Goal: Entertainment & Leisure: Consume media (video, audio)

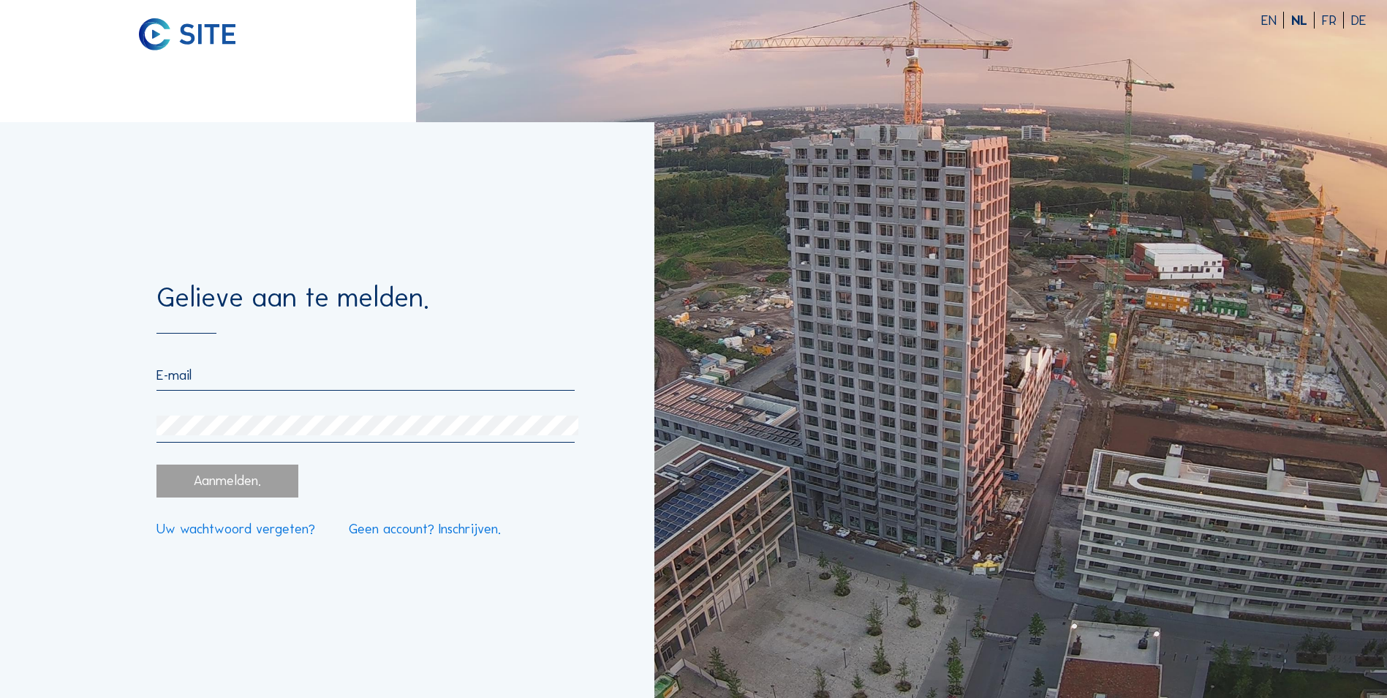
type input "[EMAIL_ADDRESS][DOMAIN_NAME]"
click at [208, 494] on div "Aanmelden." at bounding box center [227, 480] width 141 height 33
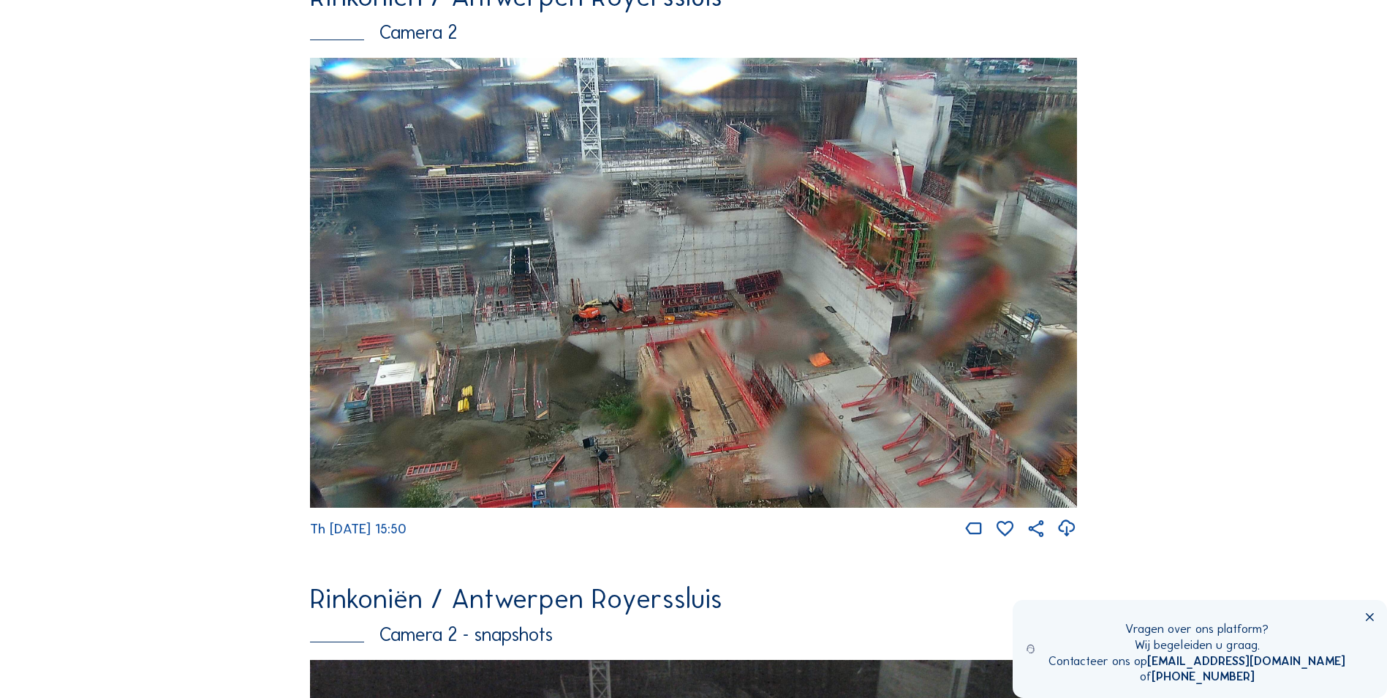
scroll to position [73, 0]
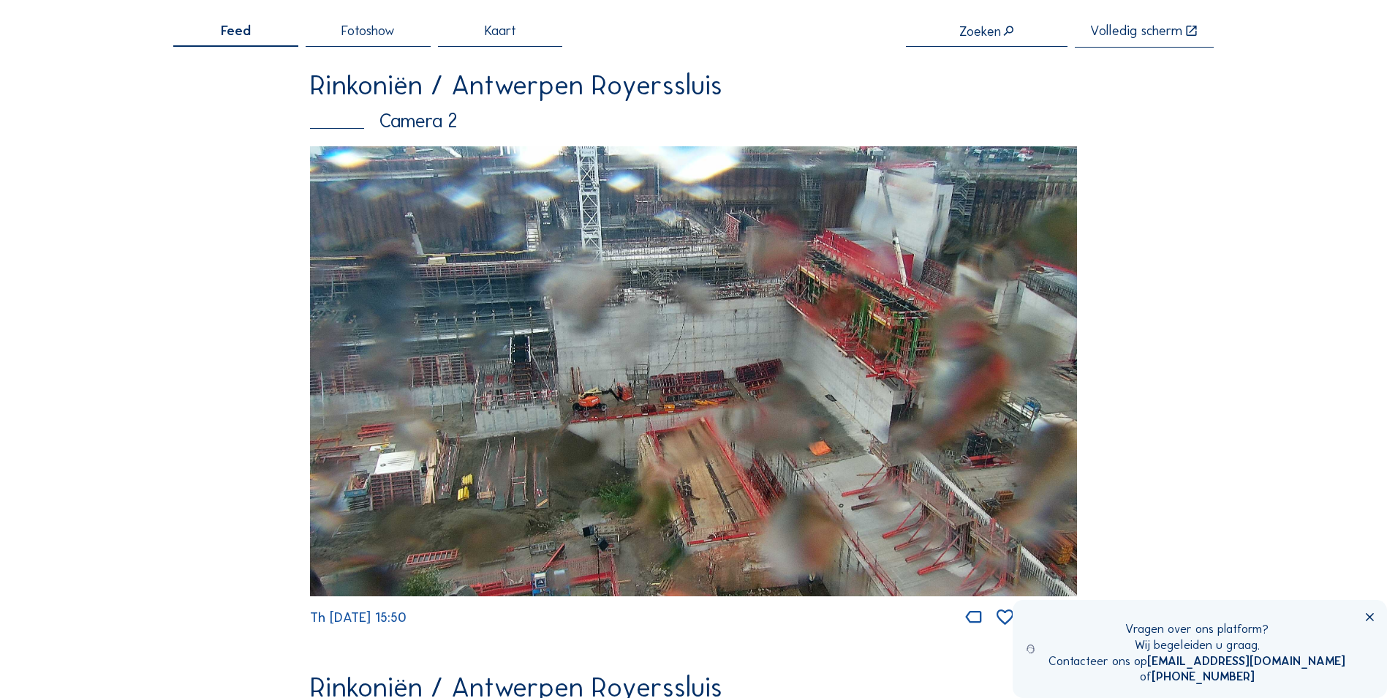
click at [377, 41] on div "Fotoshow" at bounding box center [368, 35] width 125 height 23
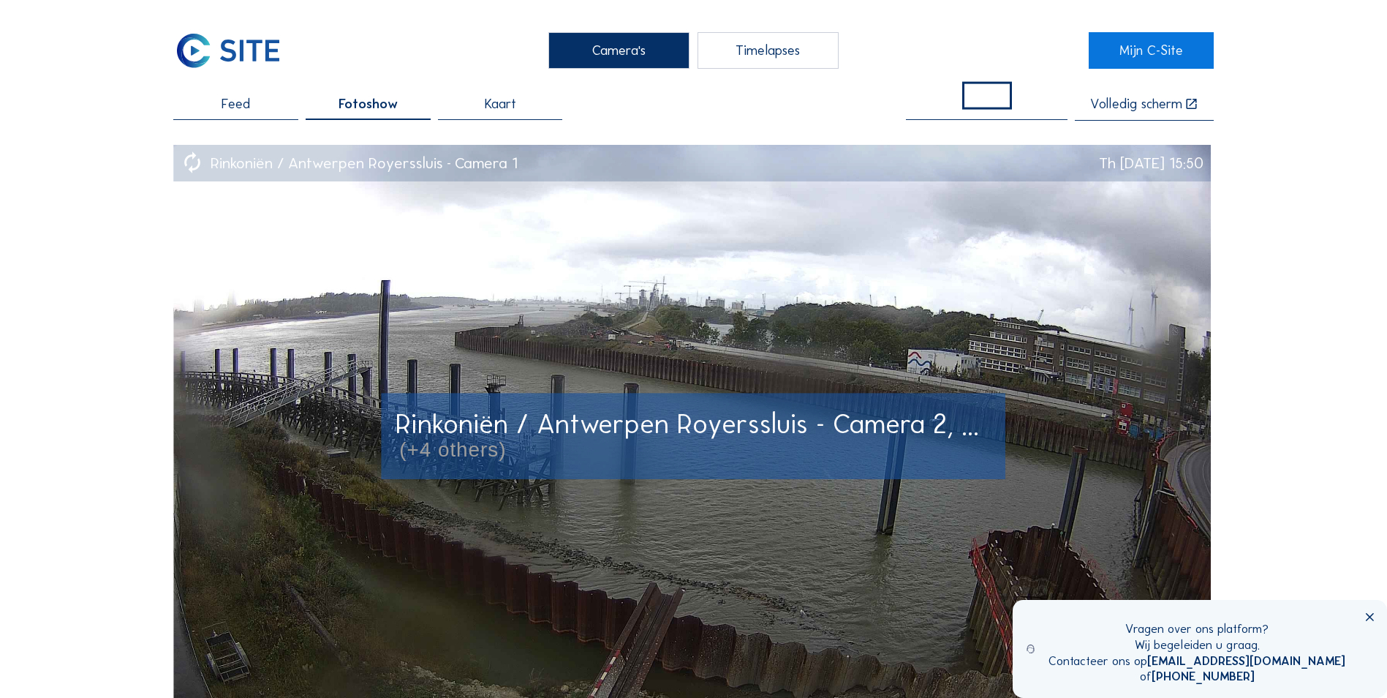
click at [864, 440] on div "Rinkoniën / Antwerpen Royerssluis - Camera 2, ... (+4 others)" at bounding box center [694, 436] width 597 height 50
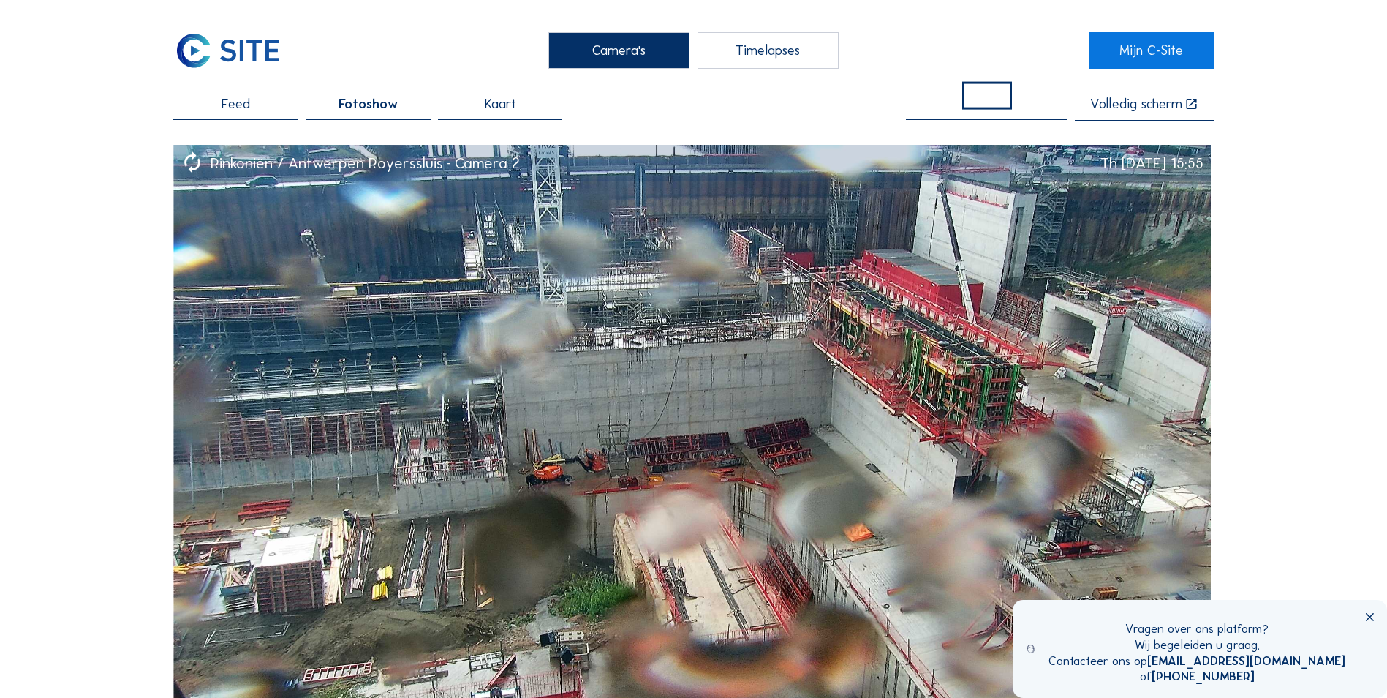
click at [224, 108] on span "Feed" at bounding box center [236, 104] width 29 height 14
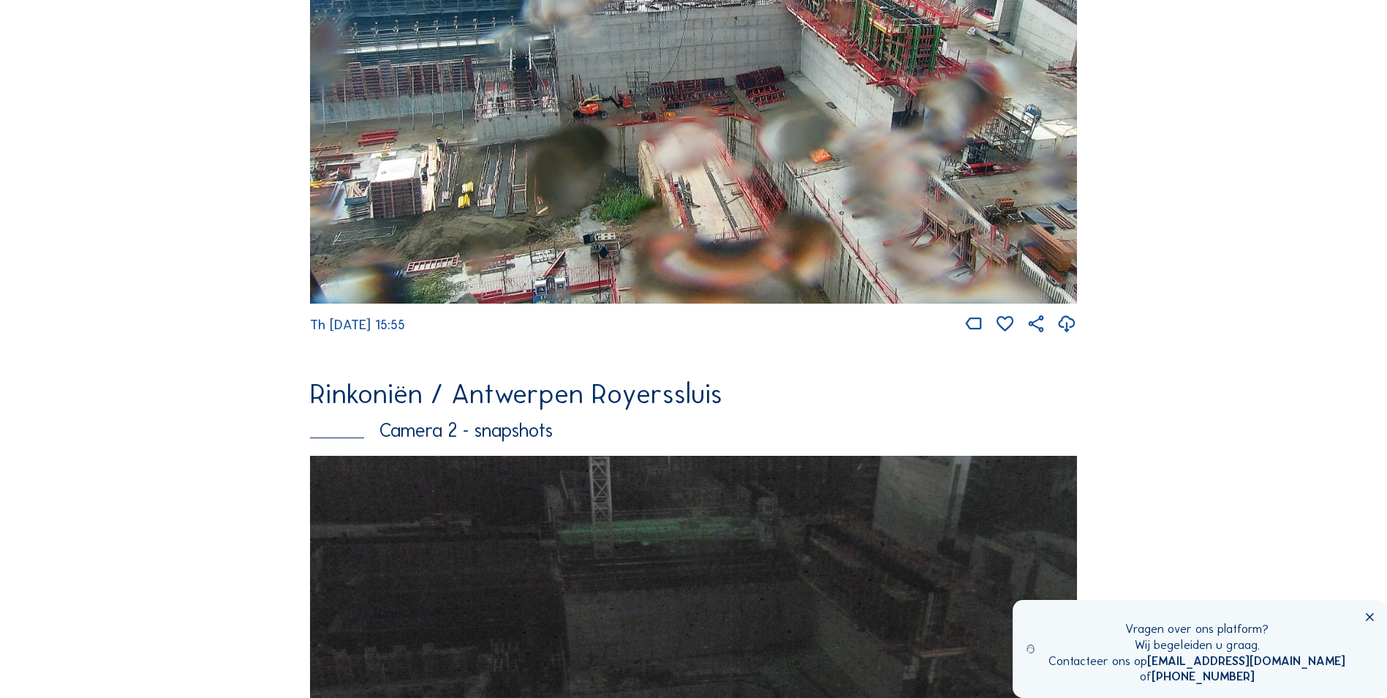
scroll to position [772, 0]
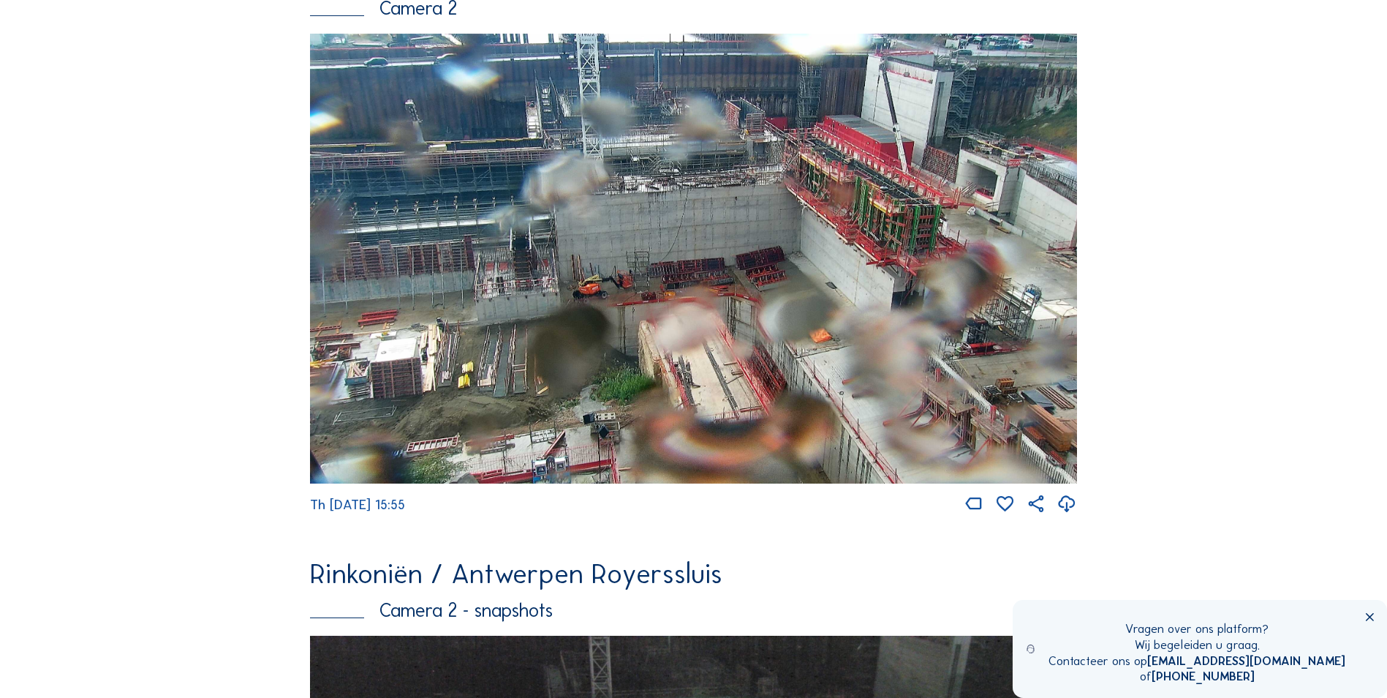
click at [689, 339] on img at bounding box center [693, 259] width 767 height 450
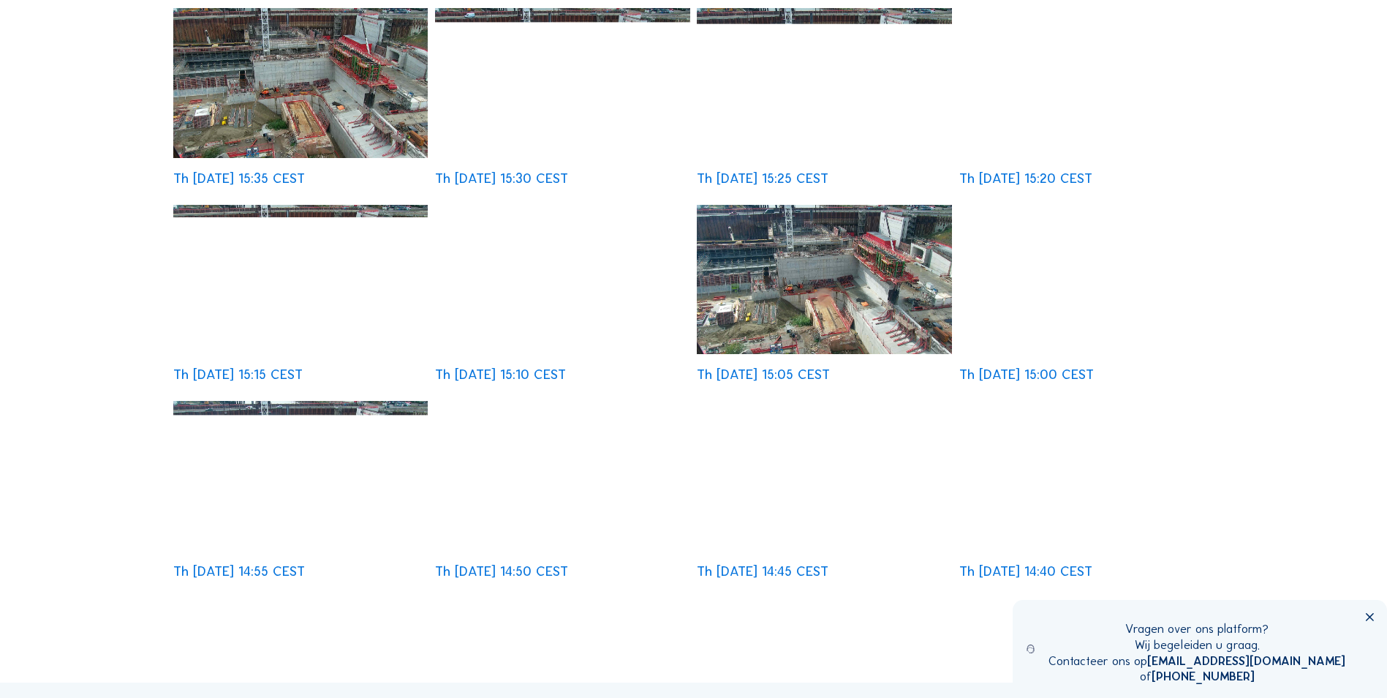
scroll to position [439, 0]
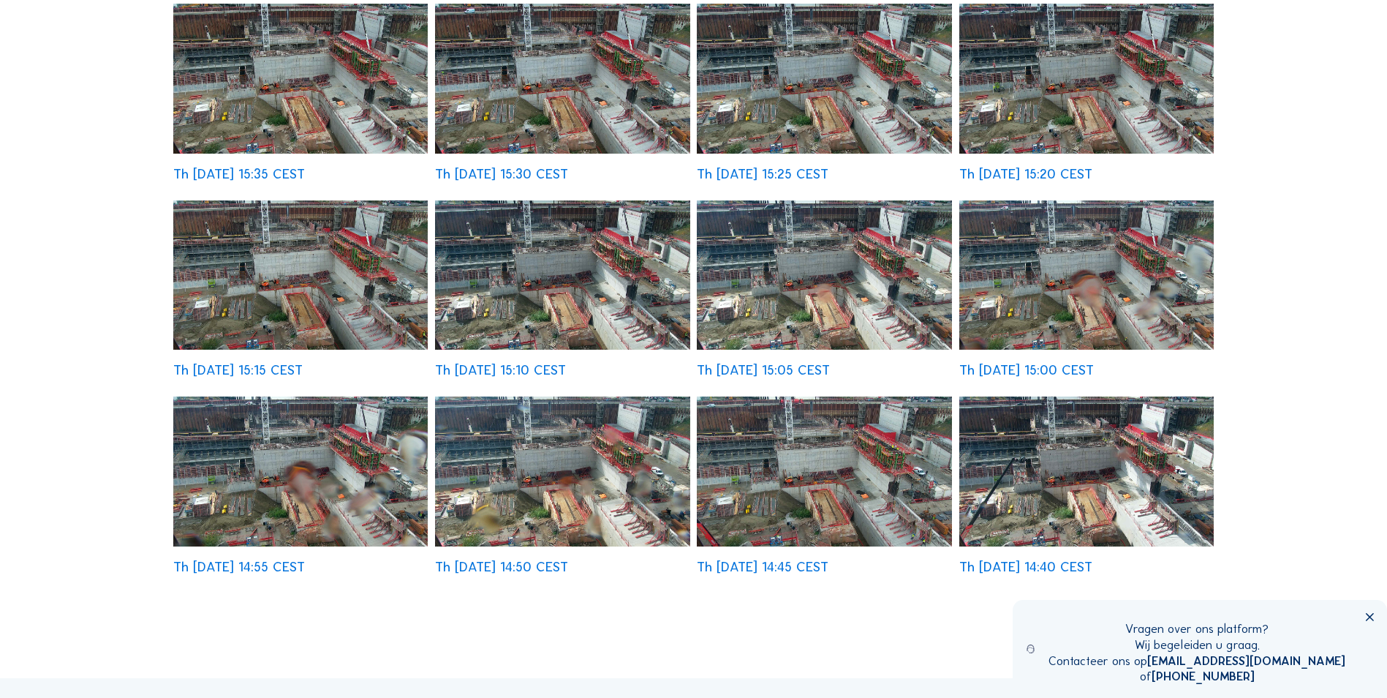
click at [825, 298] on img at bounding box center [824, 274] width 255 height 149
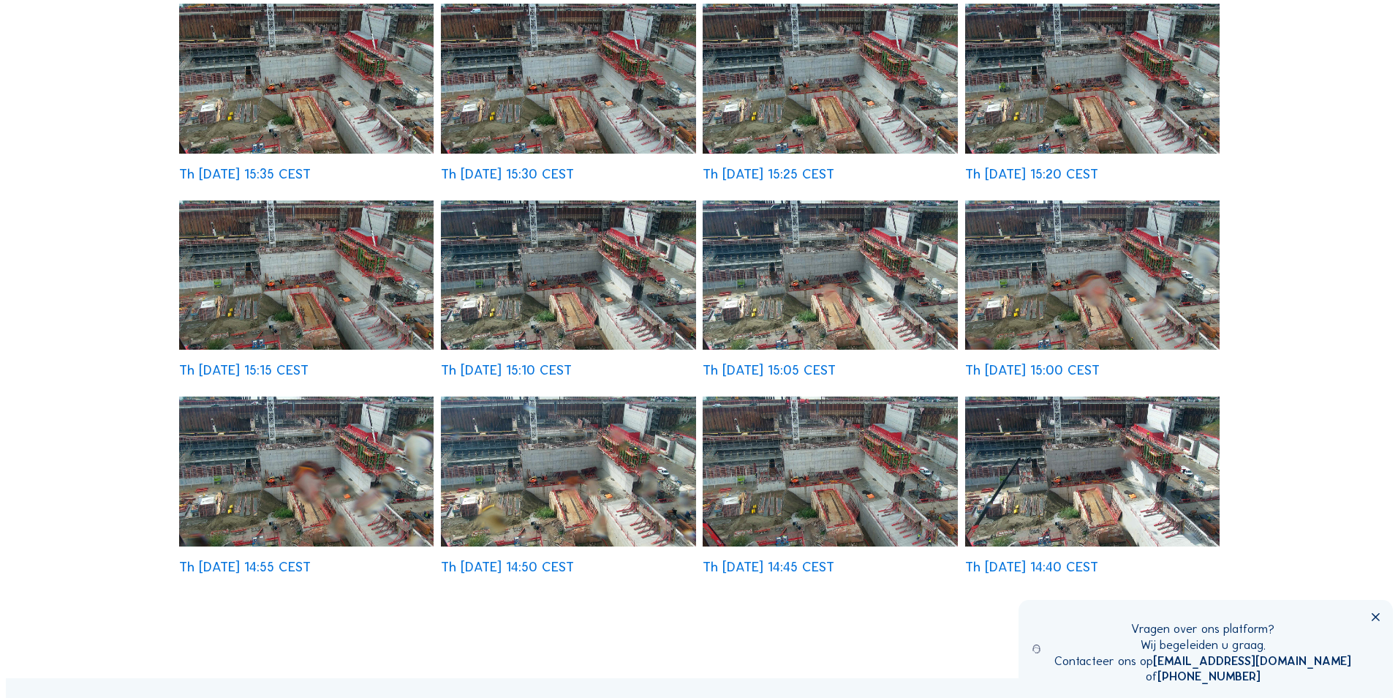
scroll to position [441, 0]
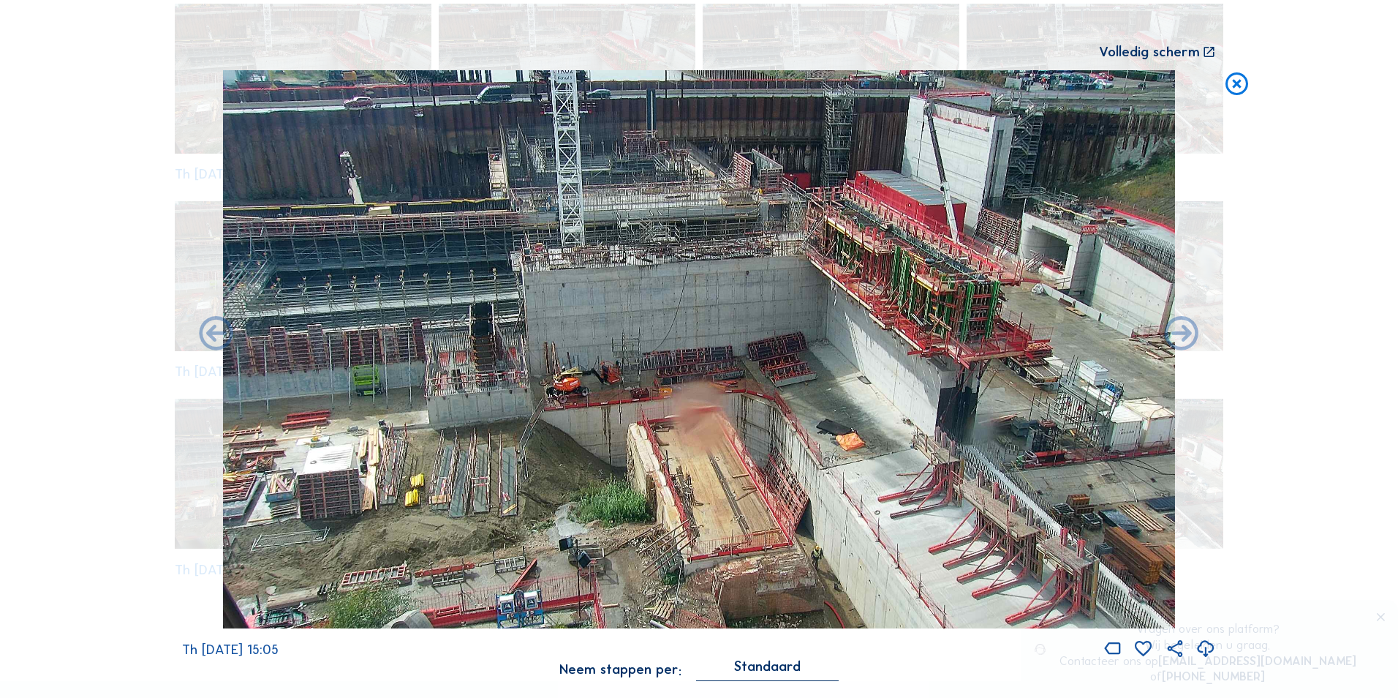
click at [1247, 86] on icon at bounding box center [1237, 84] width 27 height 28
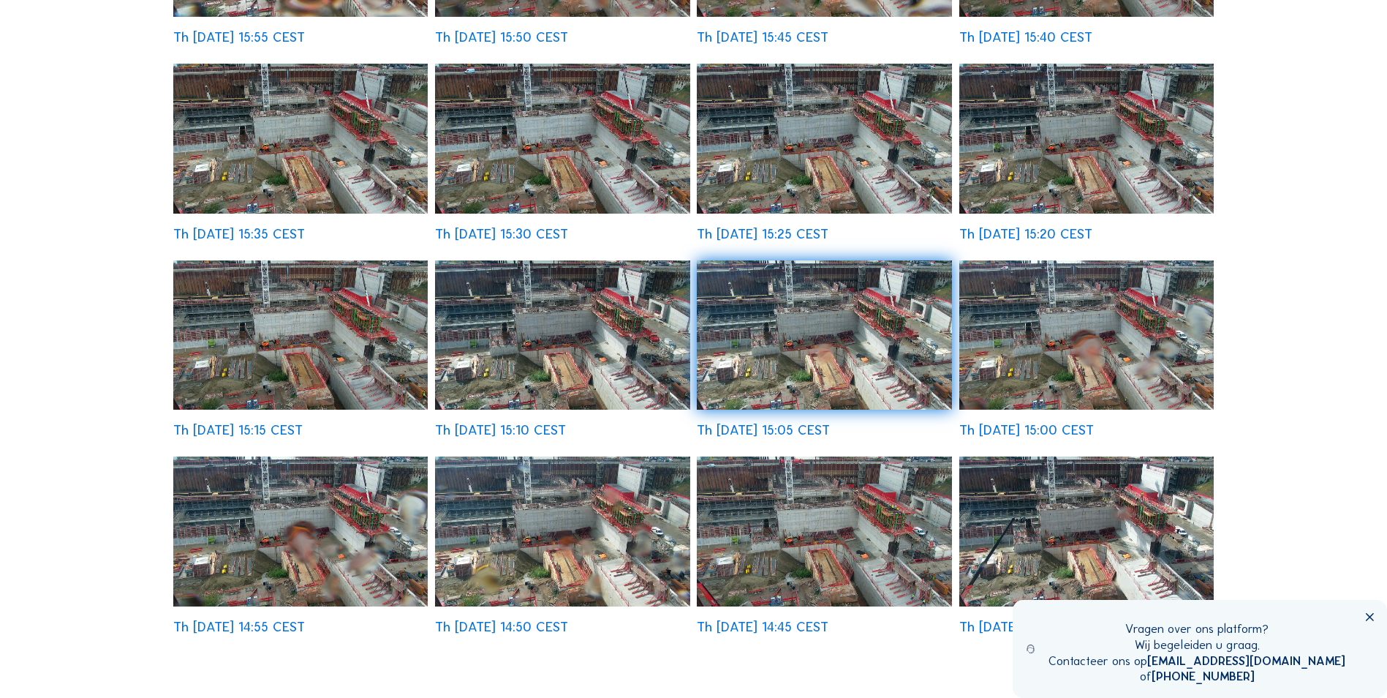
scroll to position [585, 0]
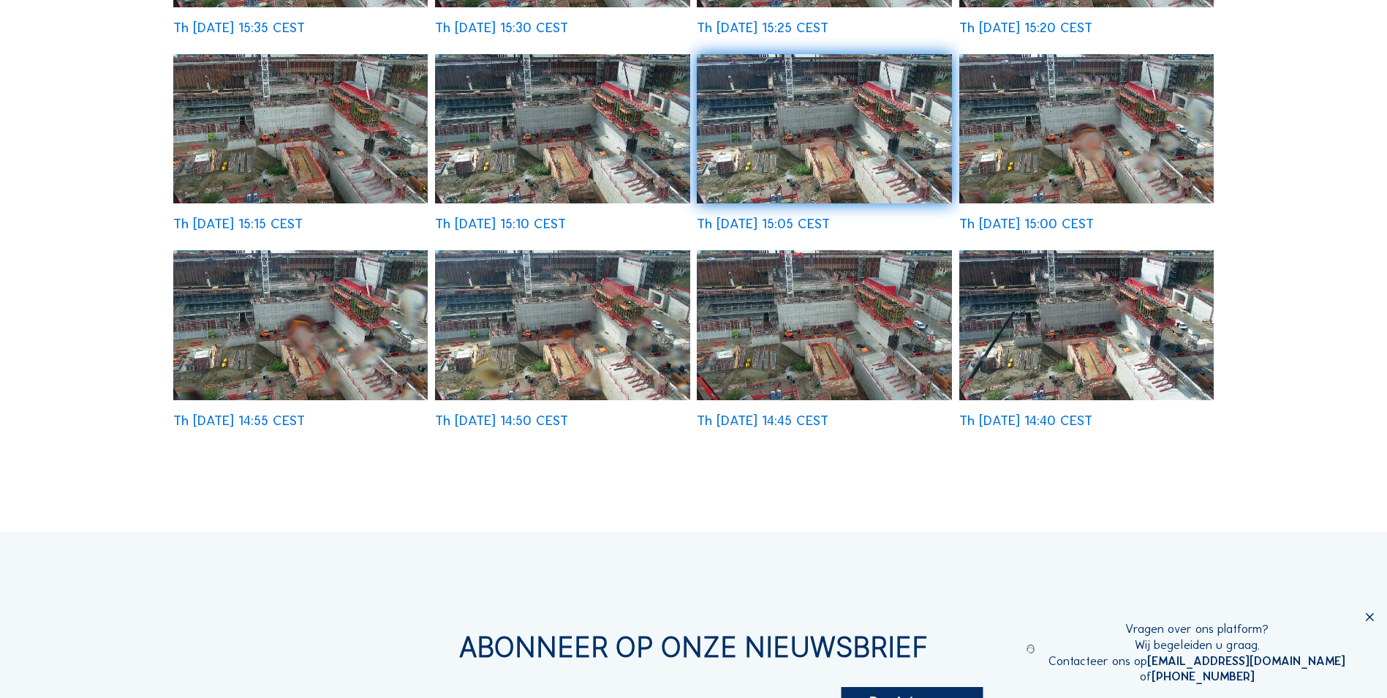
click at [1111, 336] on img at bounding box center [1087, 324] width 255 height 149
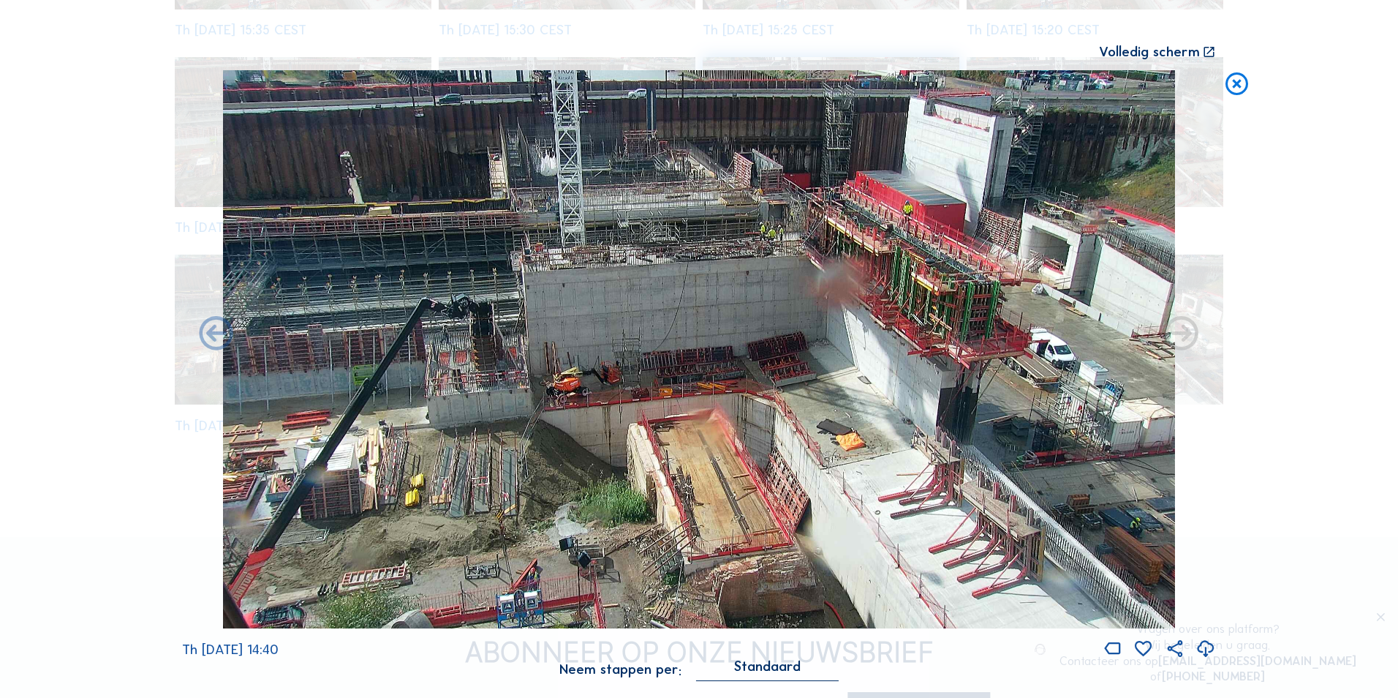
click at [1237, 83] on icon at bounding box center [1237, 84] width 27 height 28
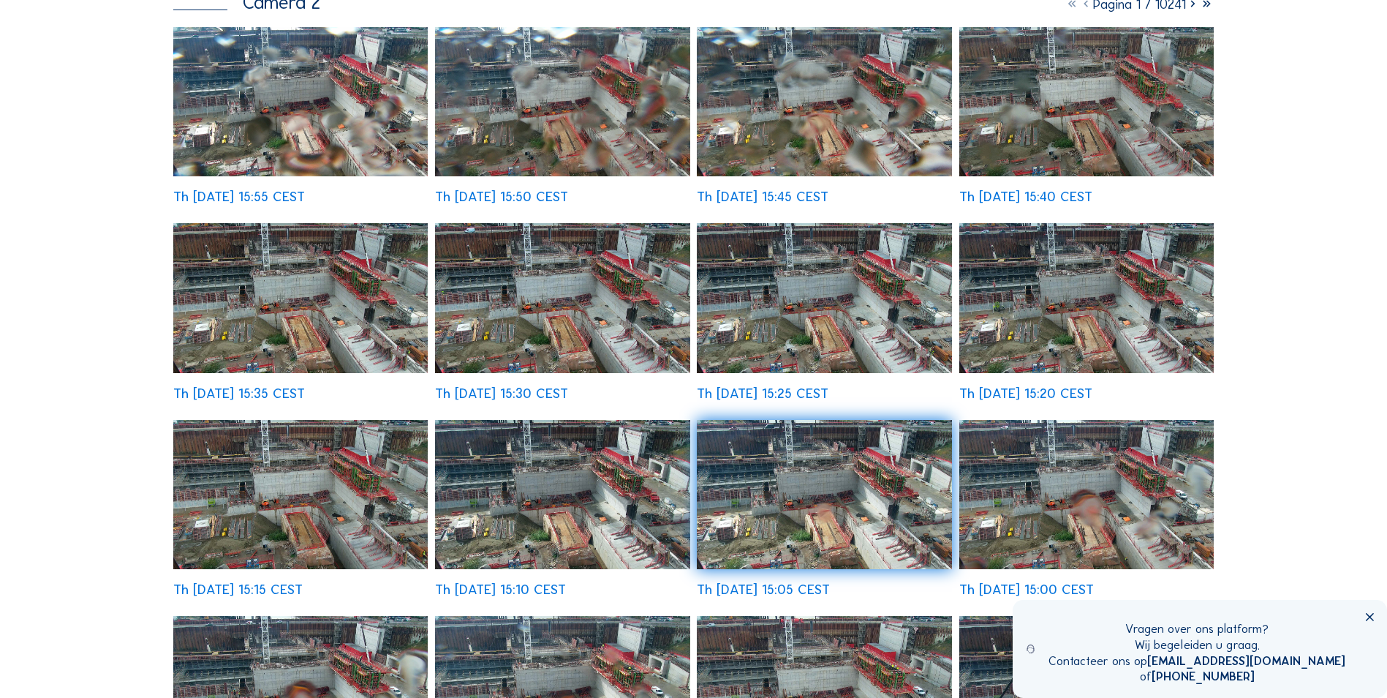
scroll to position [0, 0]
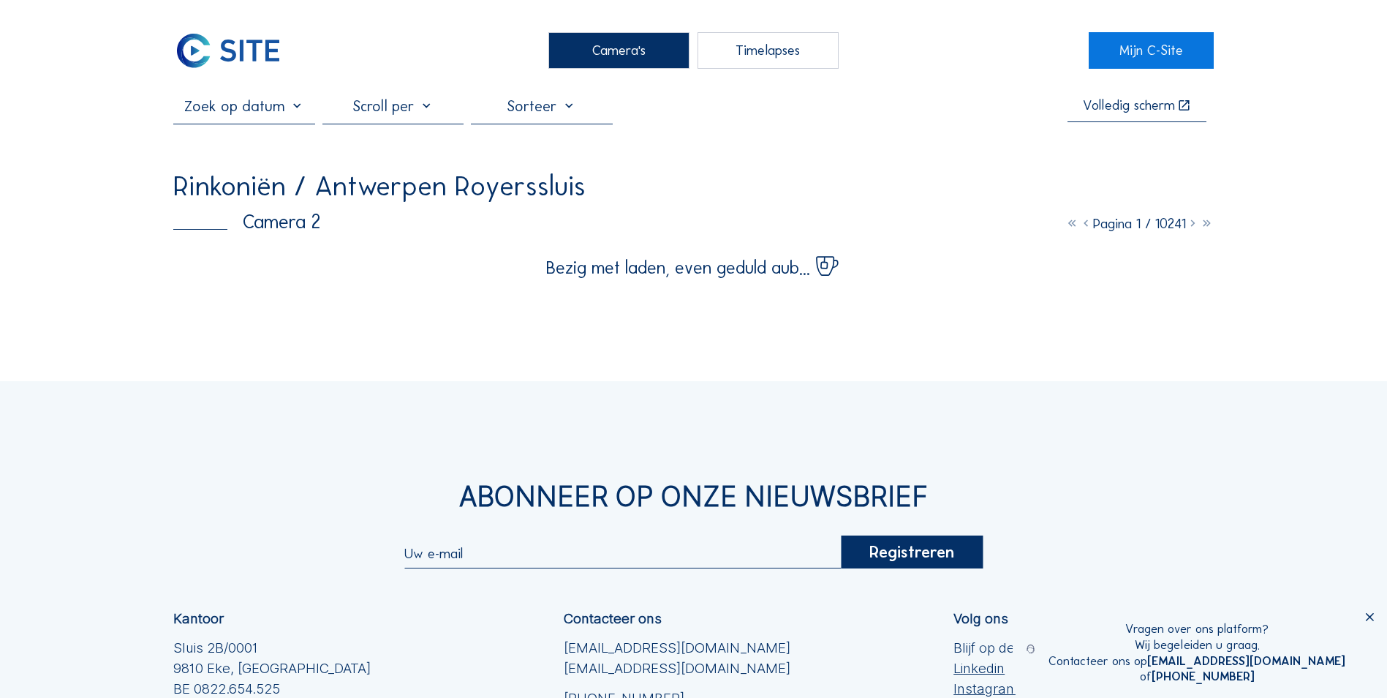
click at [1195, 225] on icon at bounding box center [1193, 223] width 14 height 17
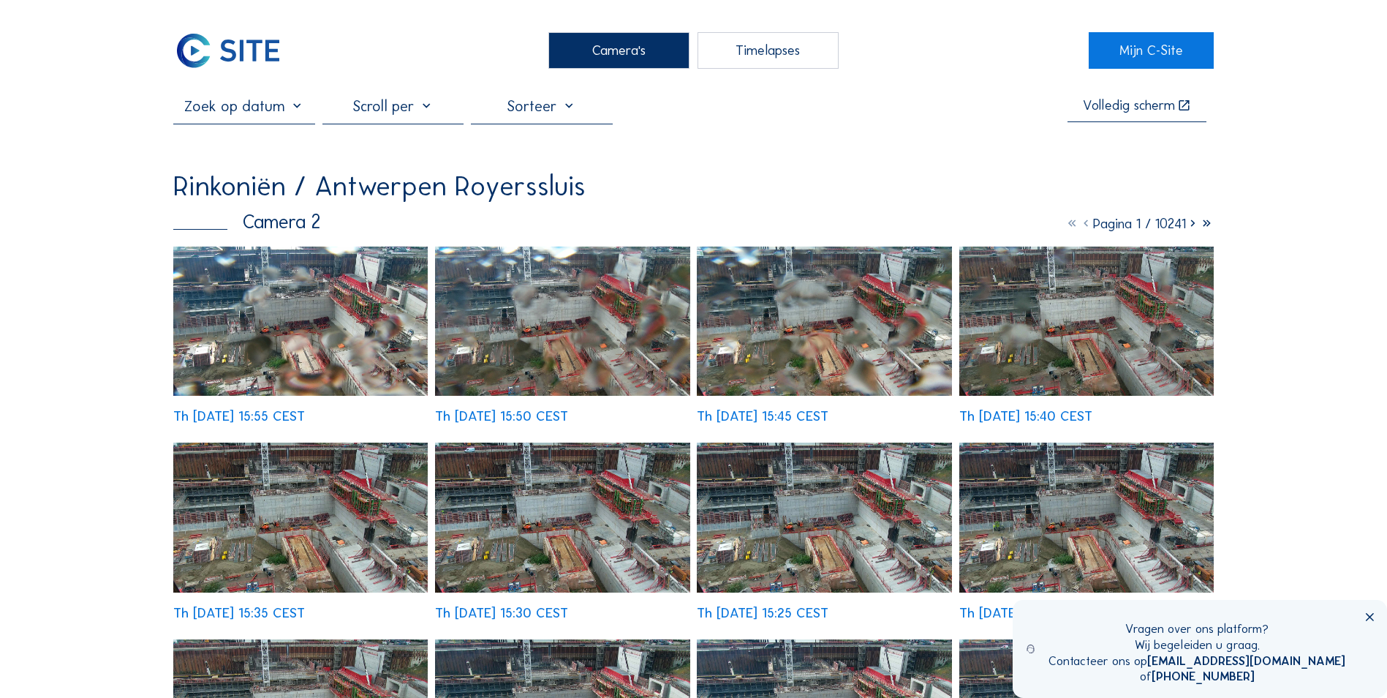
click at [1190, 228] on icon at bounding box center [1193, 223] width 14 height 17
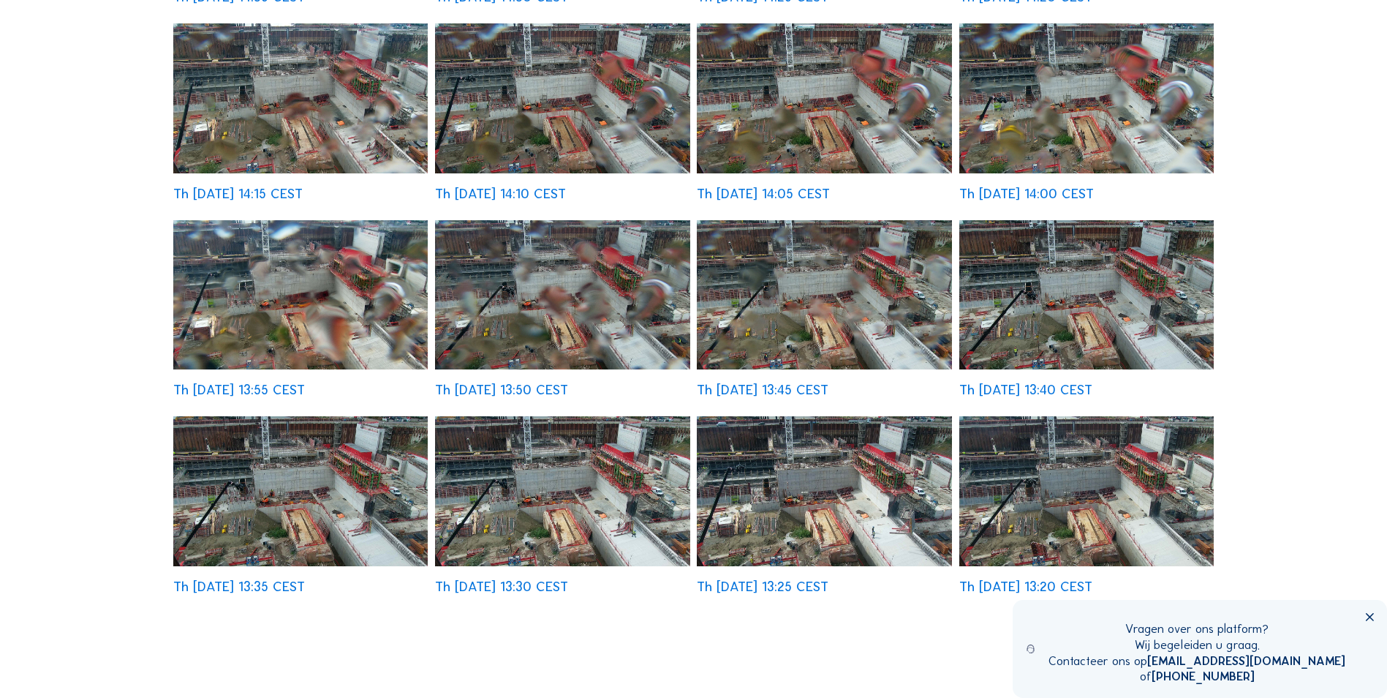
scroll to position [439, 0]
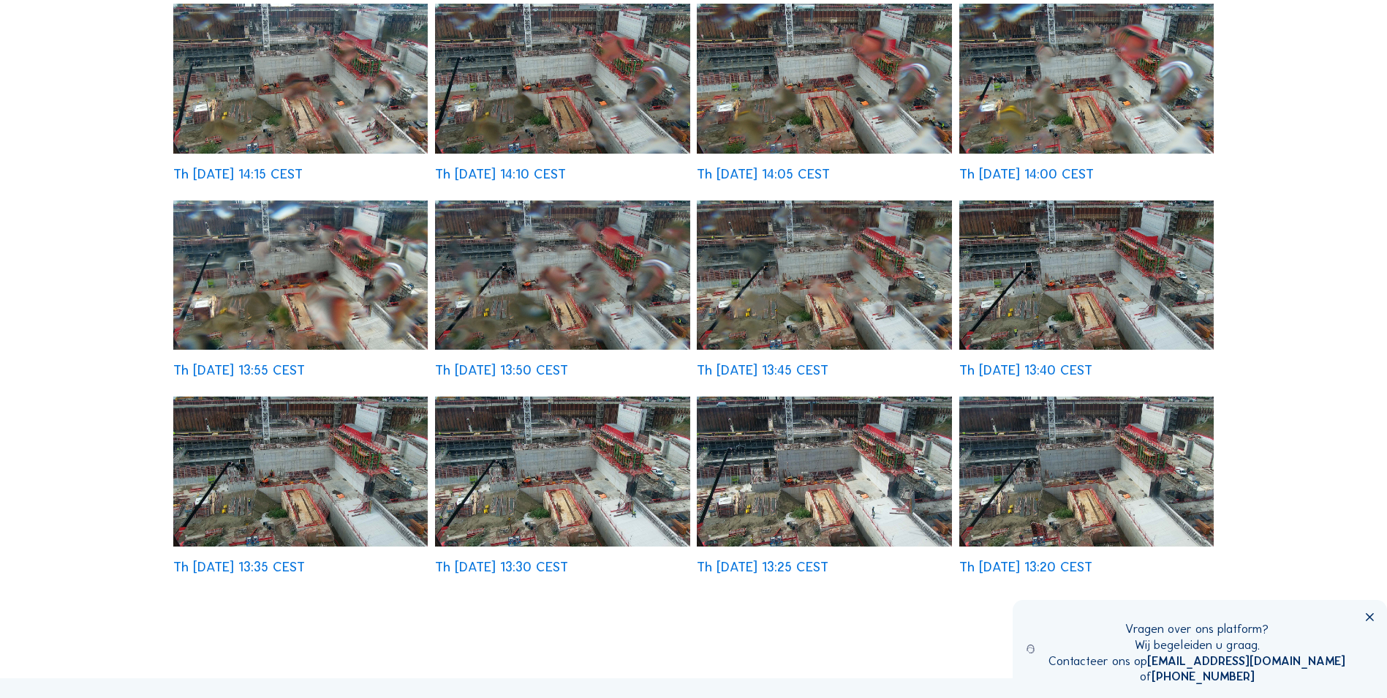
click at [581, 464] on img at bounding box center [562, 470] width 255 height 149
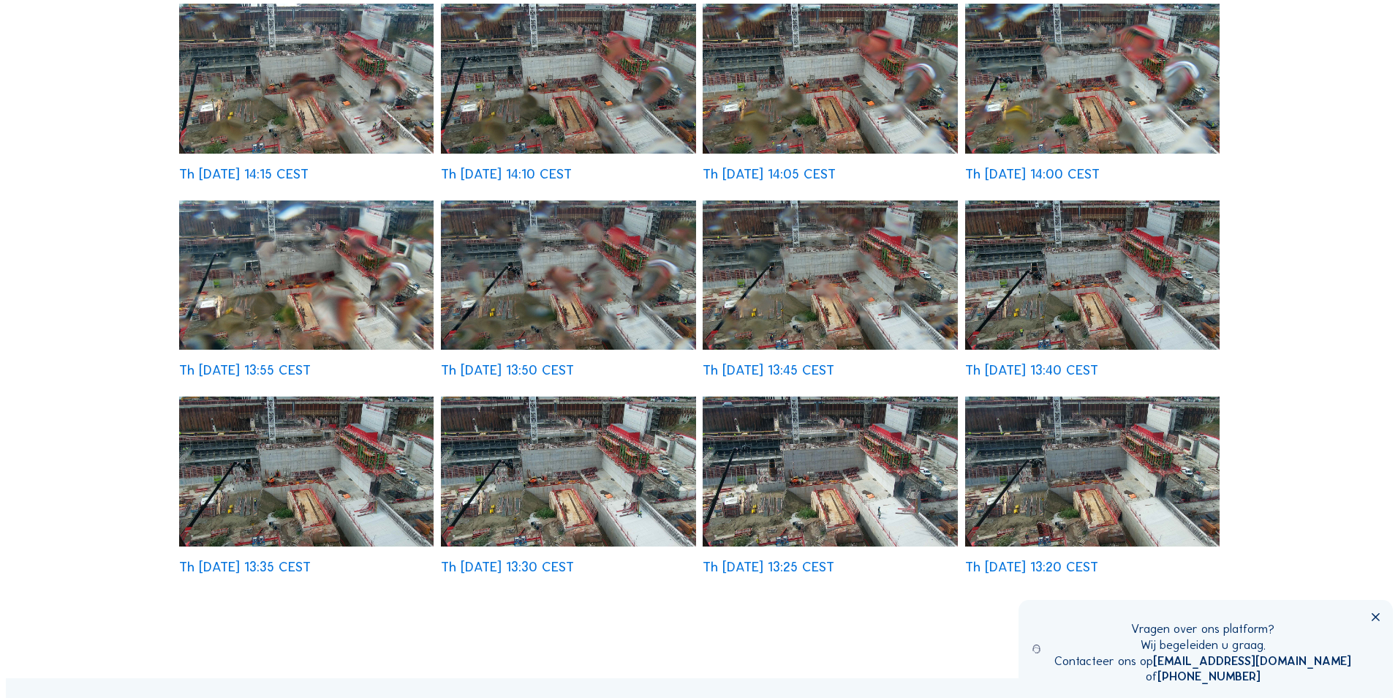
scroll to position [441, 0]
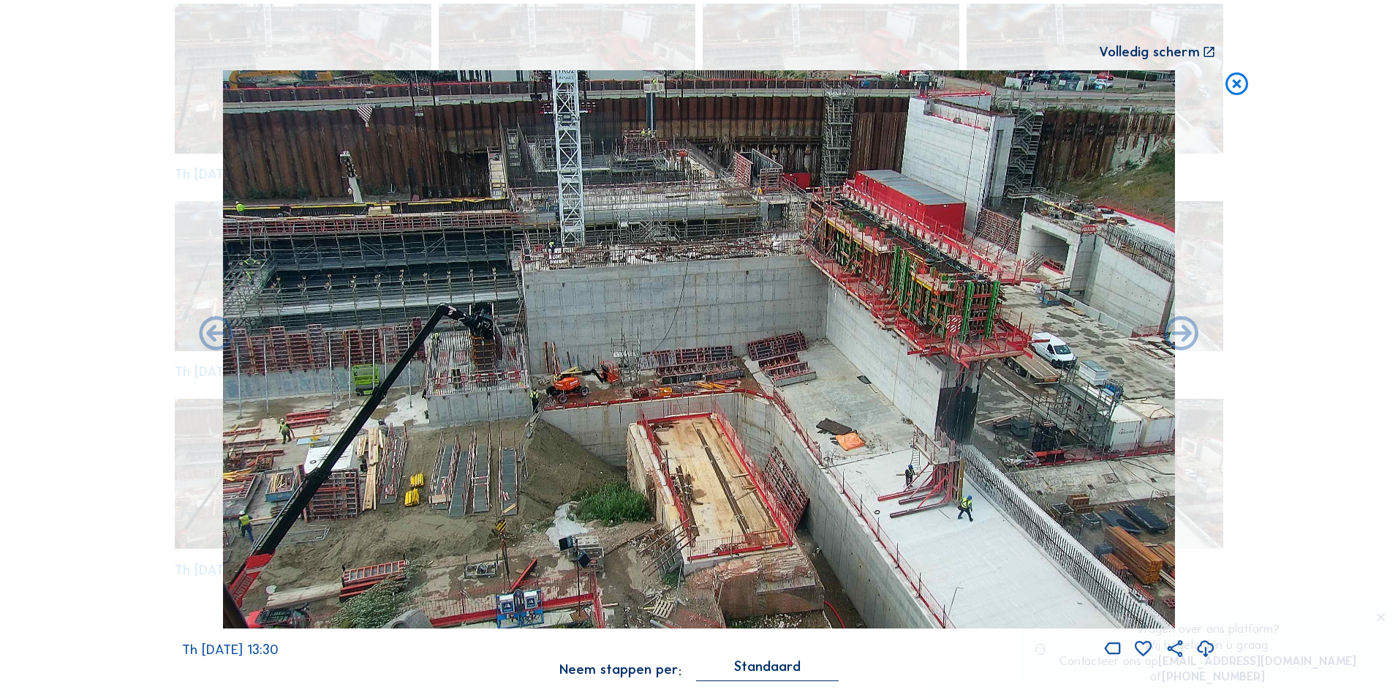
click at [1235, 88] on icon at bounding box center [1237, 84] width 27 height 28
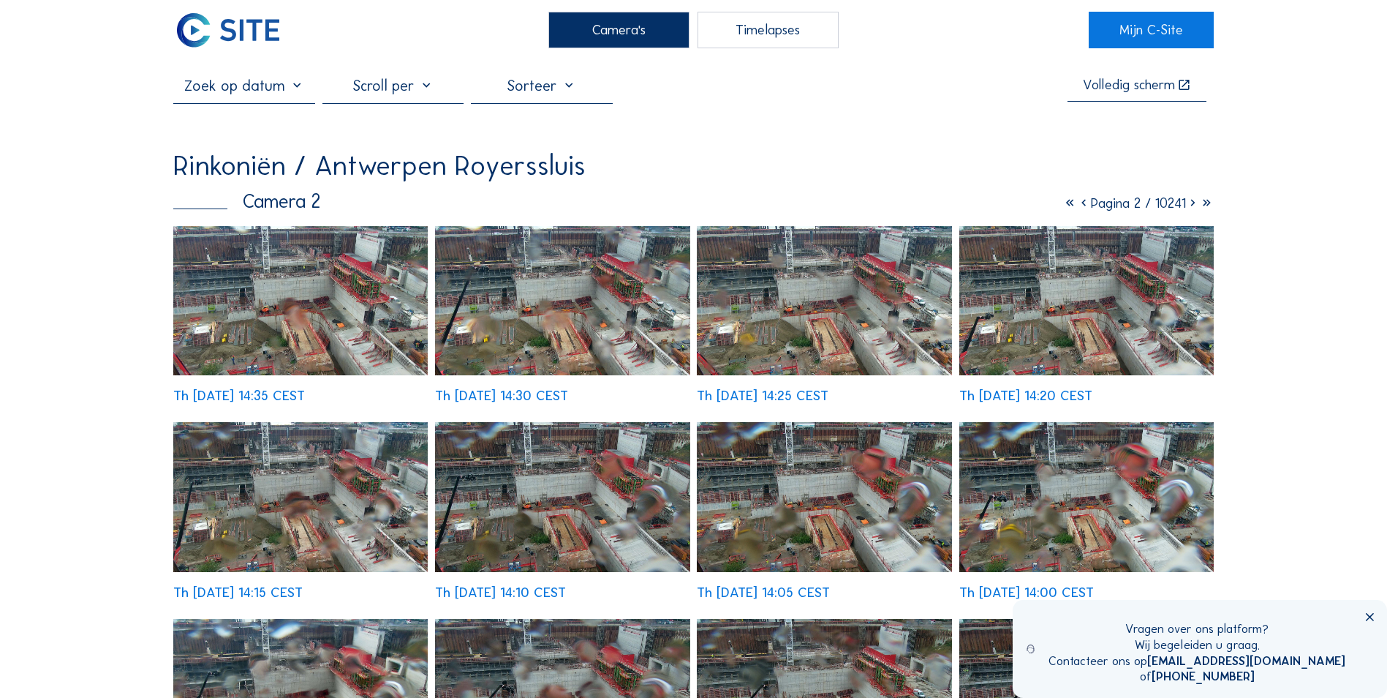
scroll to position [0, 0]
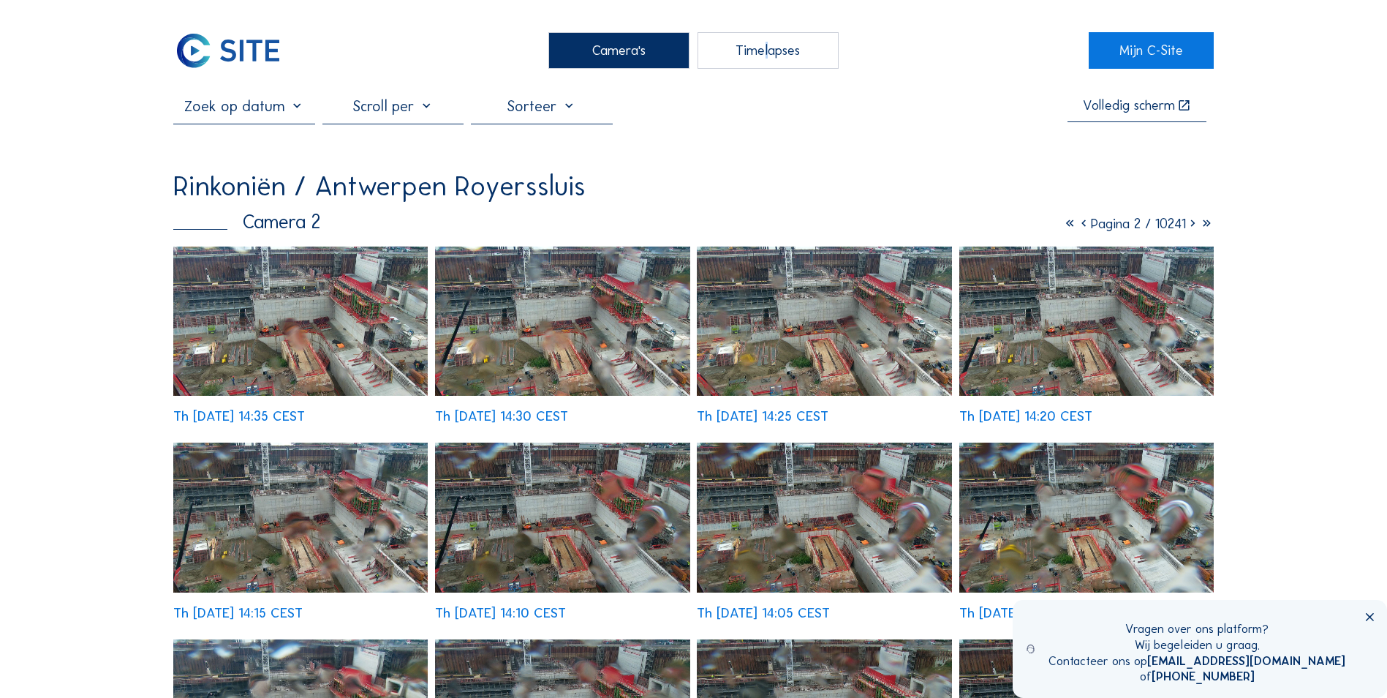
click at [763, 52] on div "Timelapses" at bounding box center [768, 50] width 141 height 37
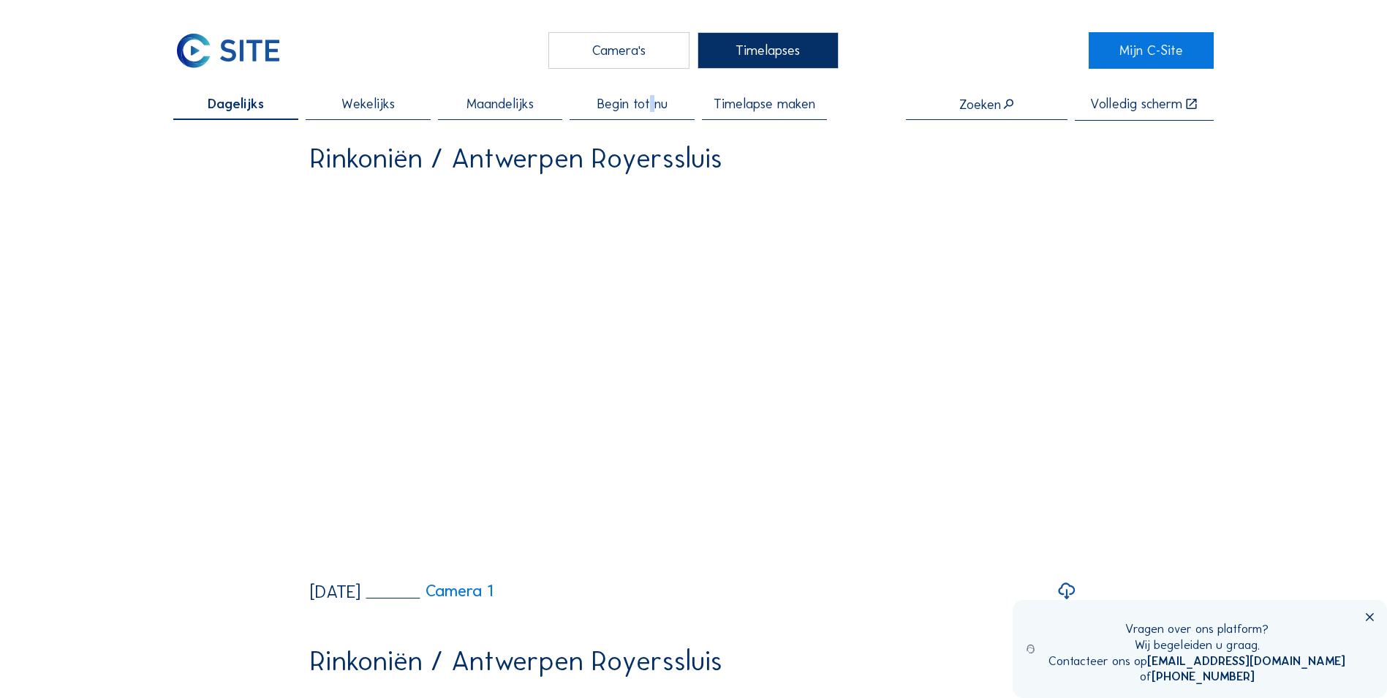
click at [654, 109] on span "Begin tot nu" at bounding box center [633, 104] width 70 height 14
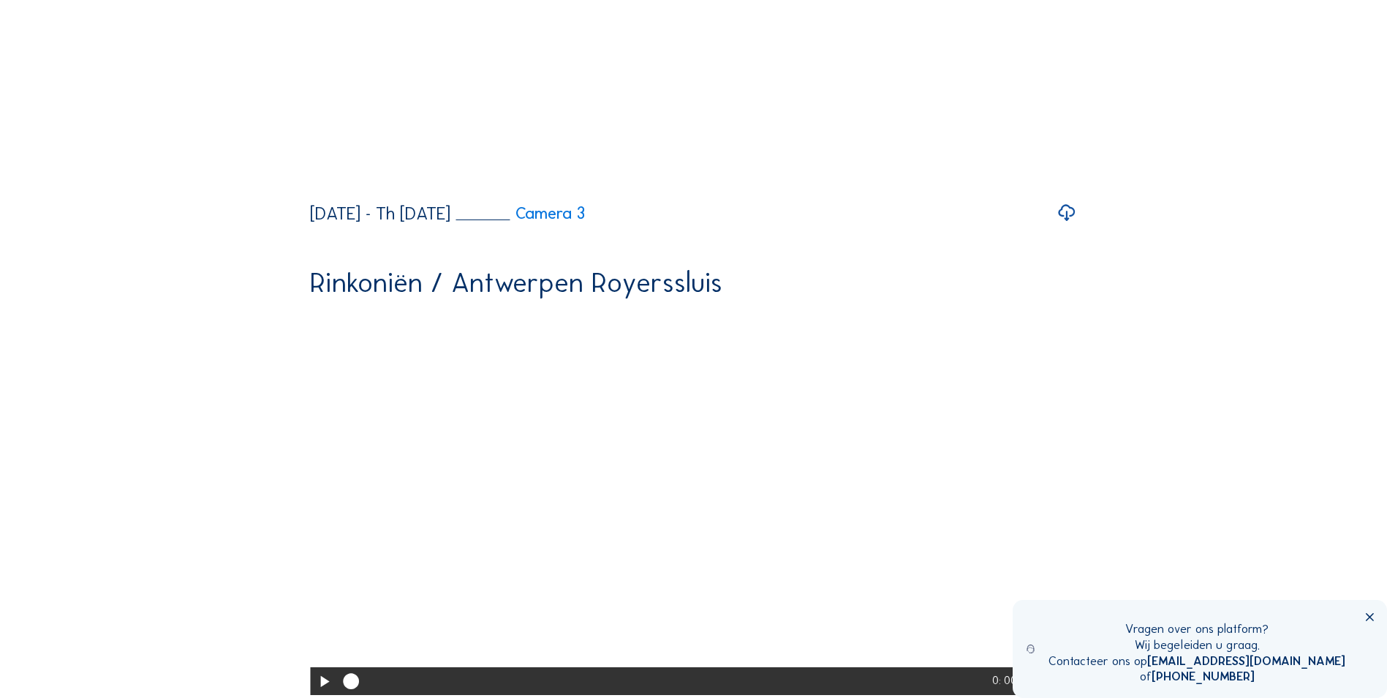
scroll to position [1316, 0]
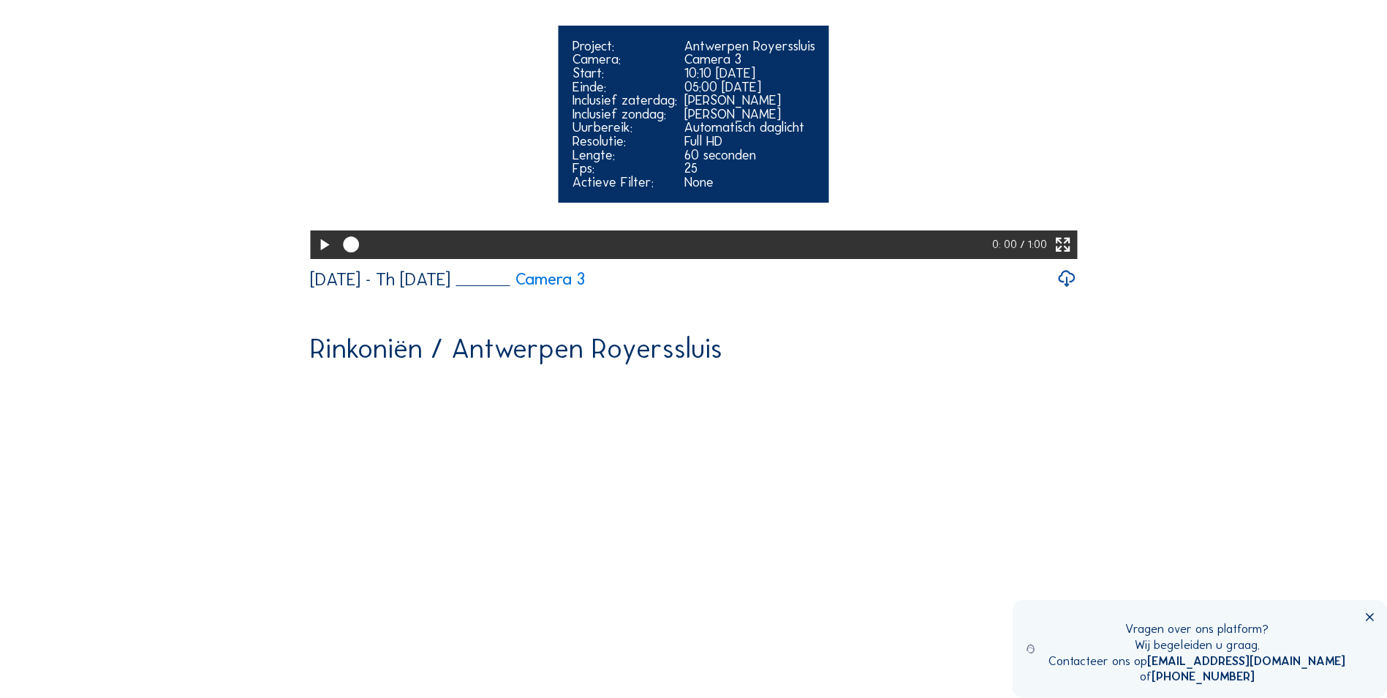
click at [320, 257] on icon at bounding box center [323, 244] width 19 height 23
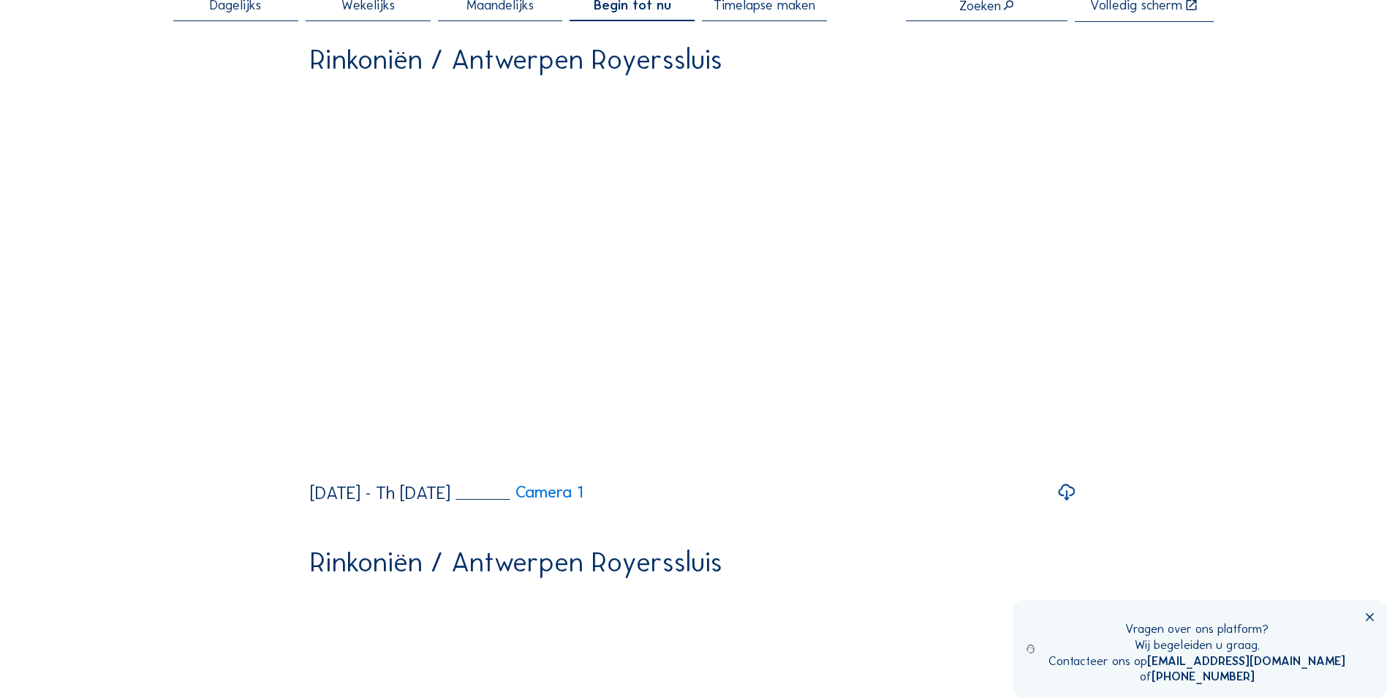
scroll to position [73, 0]
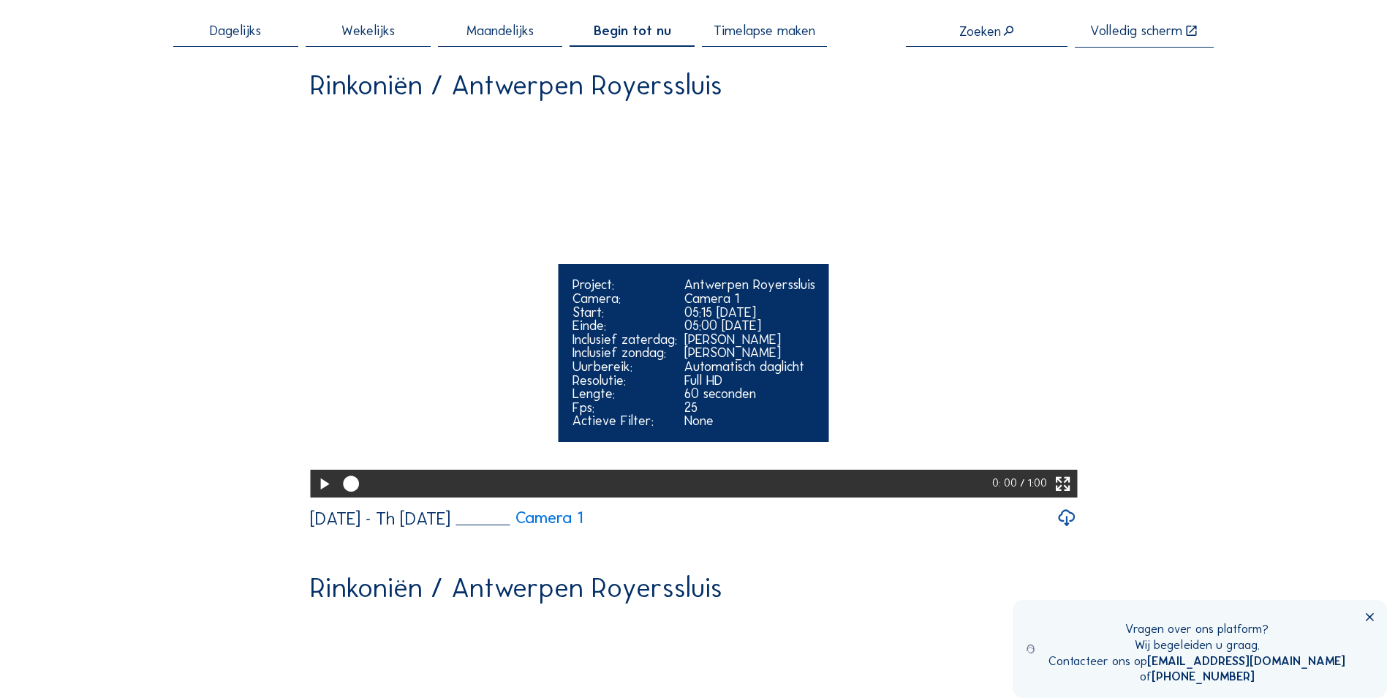
click at [323, 496] on icon at bounding box center [323, 483] width 19 height 23
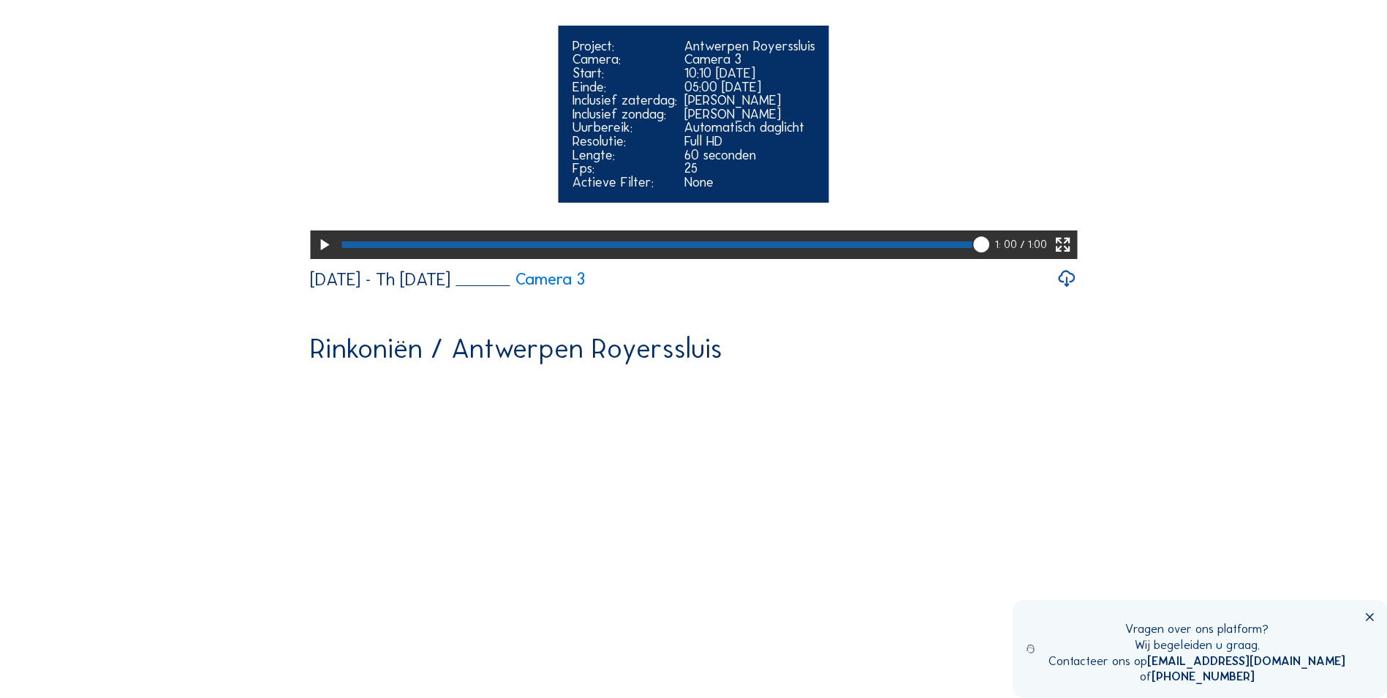
scroll to position [1243, 0]
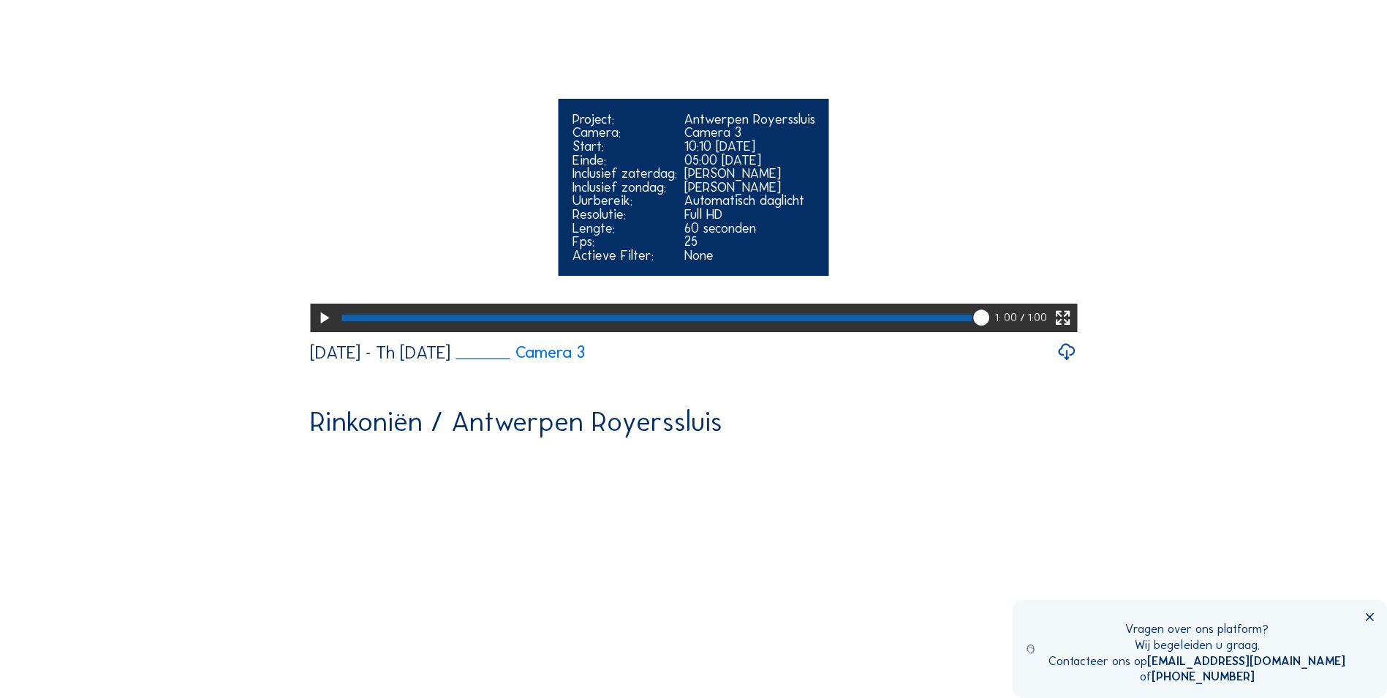
click at [944, 330] on video "Your browser does not support the video tag." at bounding box center [693, 138] width 767 height 384
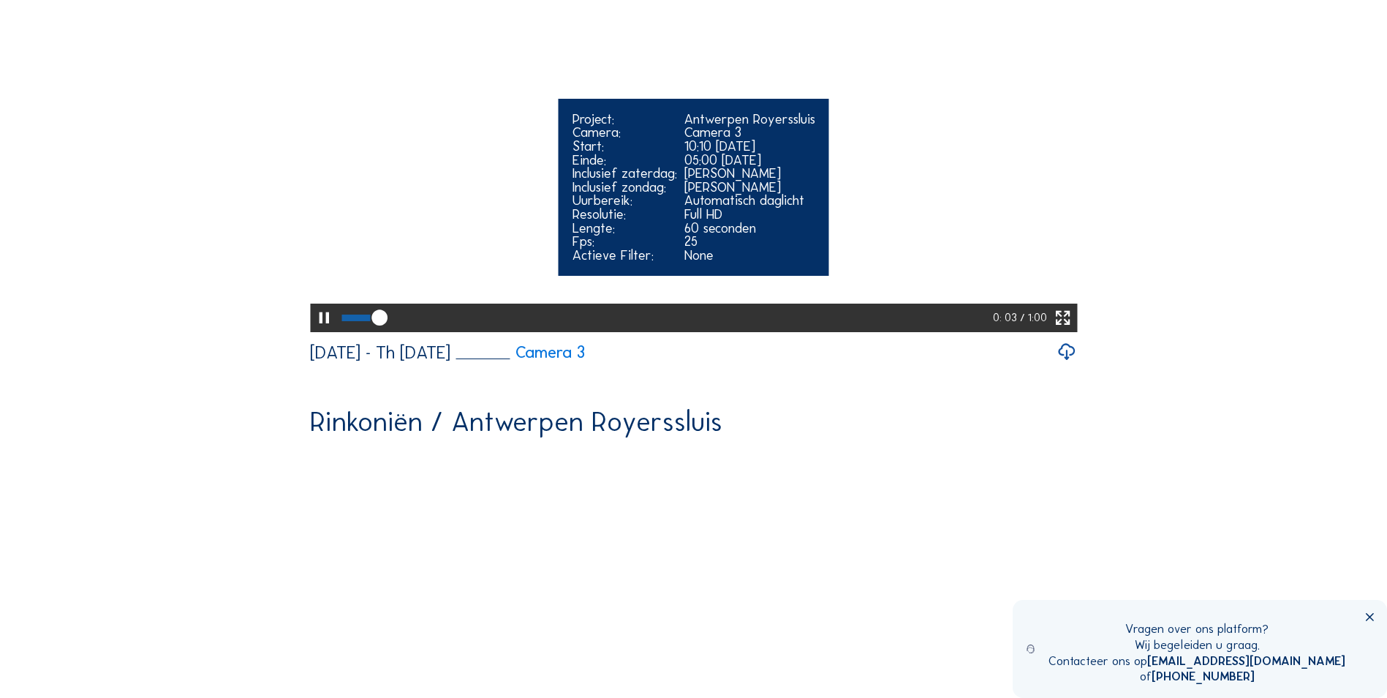
drag, startPoint x: 371, startPoint y: 487, endPoint x: 662, endPoint y: 475, distance: 291.4
click at [662, 332] on div "Your browser does not support the video tag. Project: Antwerpen Royerssluis Cam…" at bounding box center [693, 139] width 767 height 386
click at [440, 330] on video "Your browser does not support the video tag." at bounding box center [693, 138] width 767 height 384
drag, startPoint x: 515, startPoint y: 235, endPoint x: 843, endPoint y: 193, distance: 330.3
click at [843, 193] on video "Your browser does not support the video tag." at bounding box center [693, 138] width 767 height 384
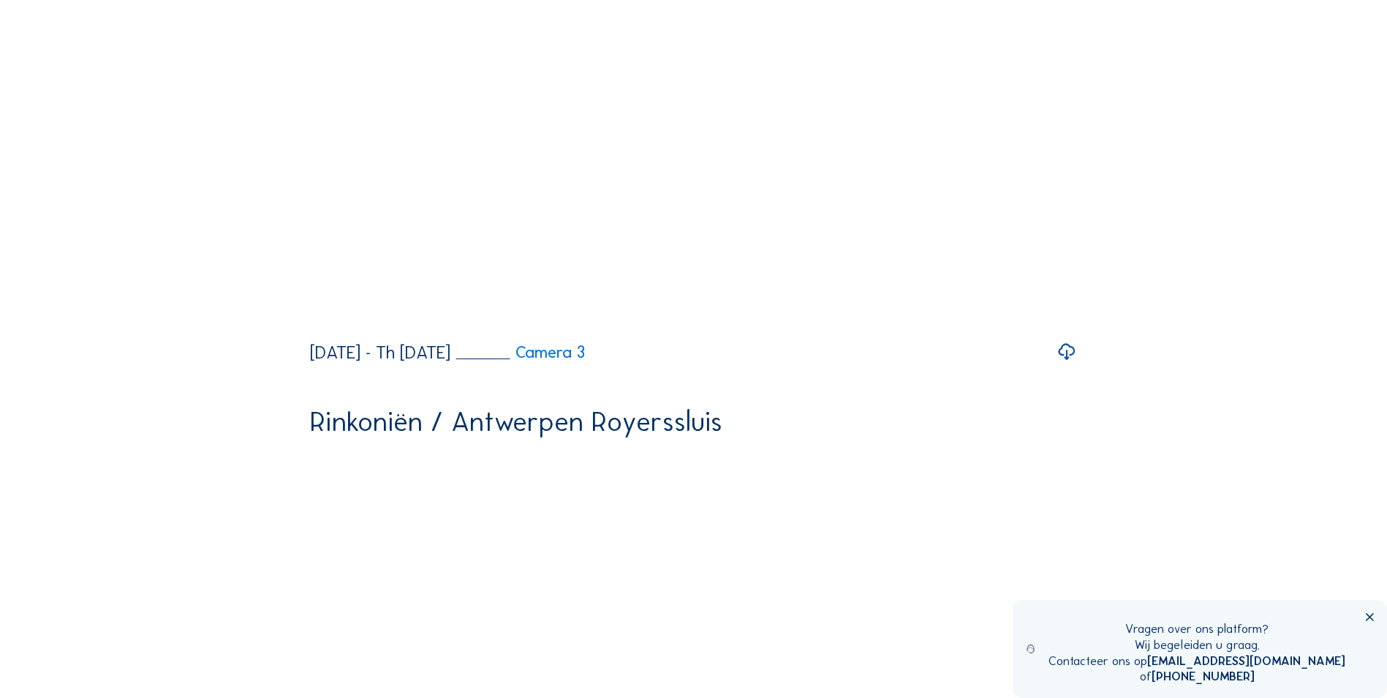
click at [1070, 364] on icon at bounding box center [1067, 351] width 20 height 25
